Goal: Check status: Check status

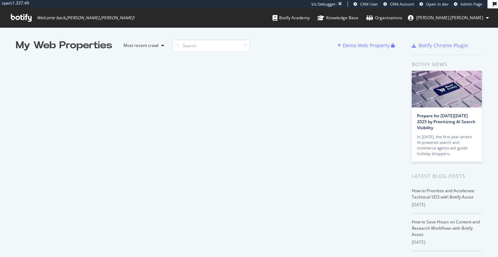
scroll to position [257, 498]
click at [189, 45] on input at bounding box center [210, 46] width 77 height 12
click at [155, 47] on div "Most recent crawl" at bounding box center [140, 45] width 35 height 4
click at [217, 46] on input at bounding box center [210, 46] width 77 height 12
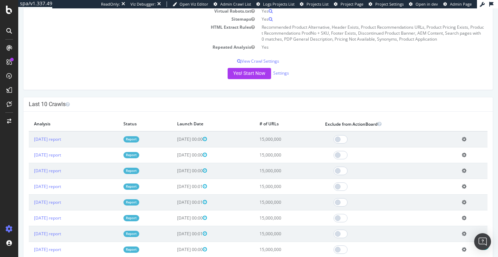
scroll to position [132, 0]
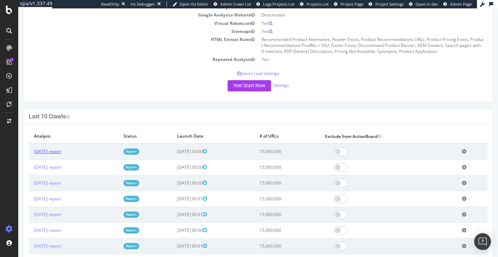
click at [60, 152] on link "[DATE] report" at bounding box center [47, 152] width 27 height 6
